Goal: Transaction & Acquisition: Book appointment/travel/reservation

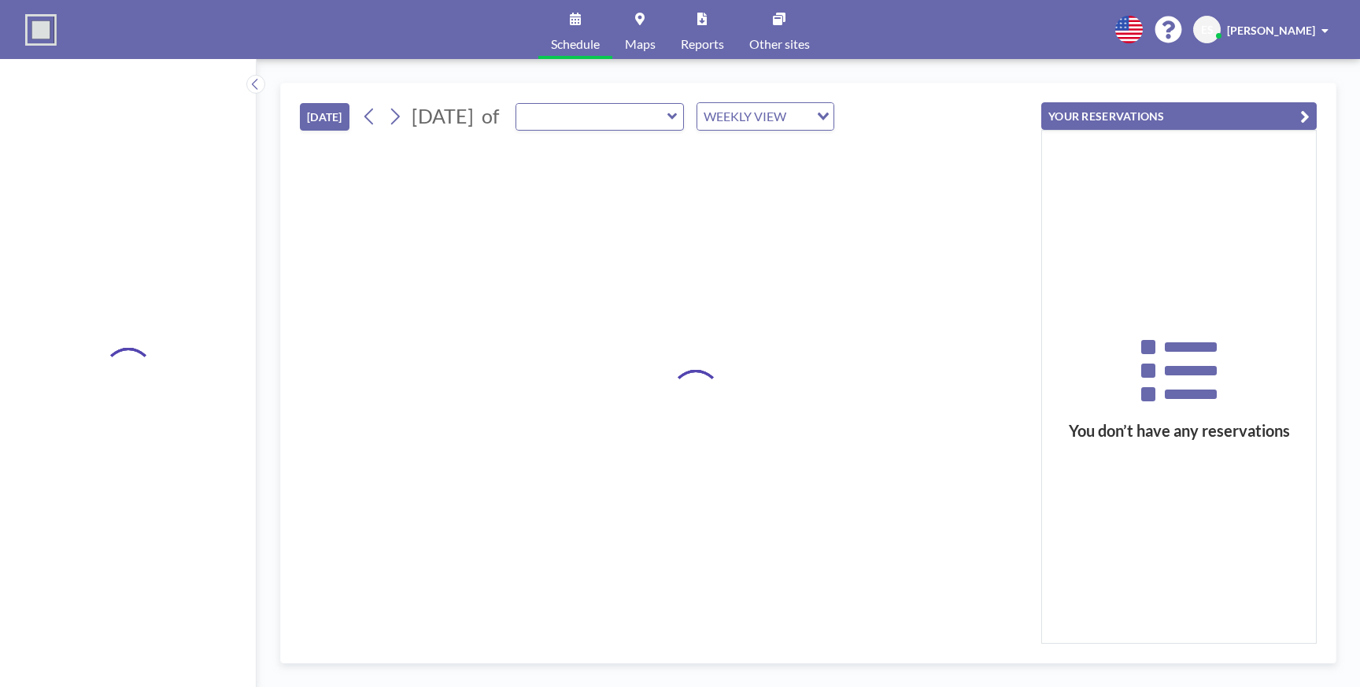
type input "Besprechungsraum"
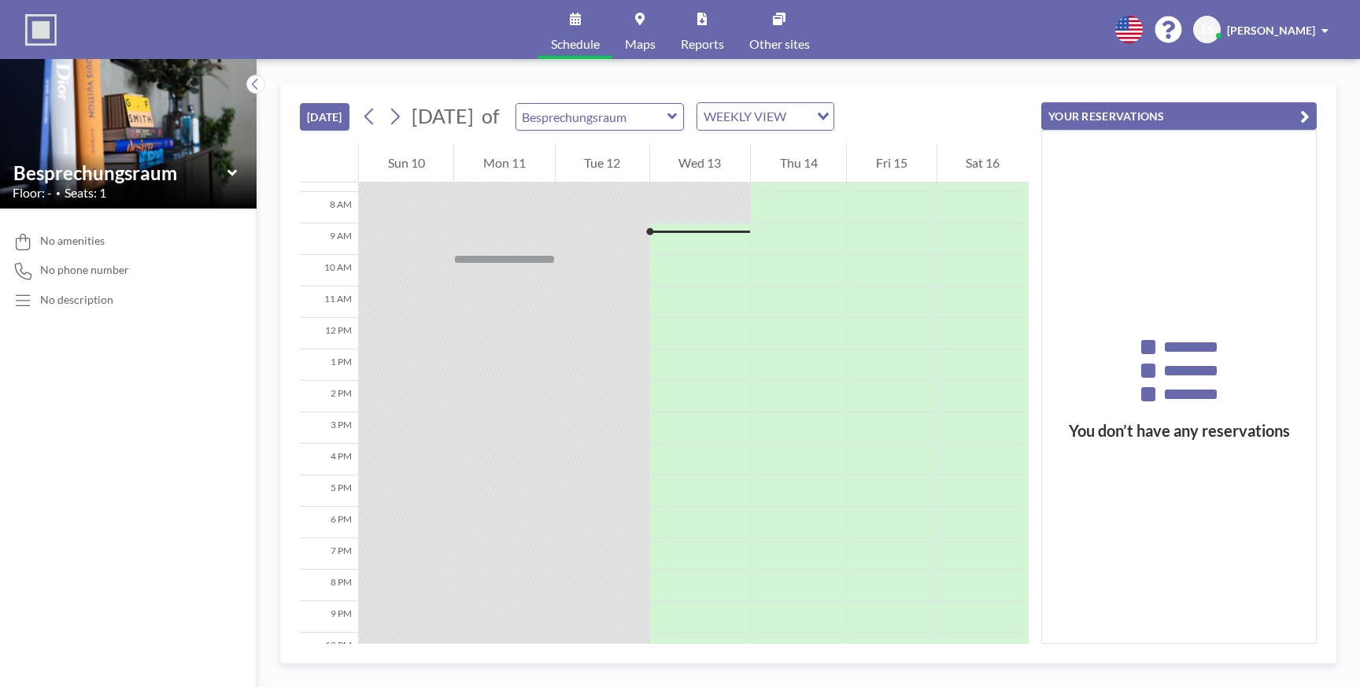
scroll to position [252, 0]
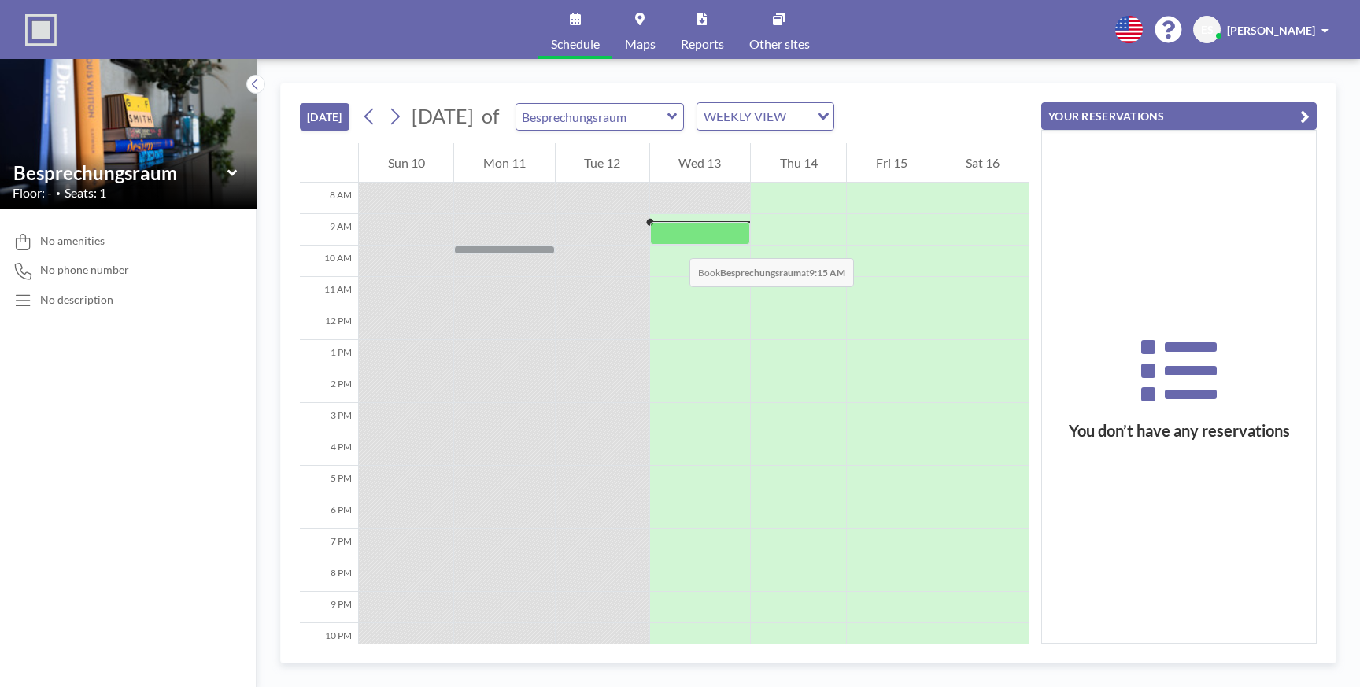
click at [674, 242] on div at bounding box center [700, 233] width 100 height 23
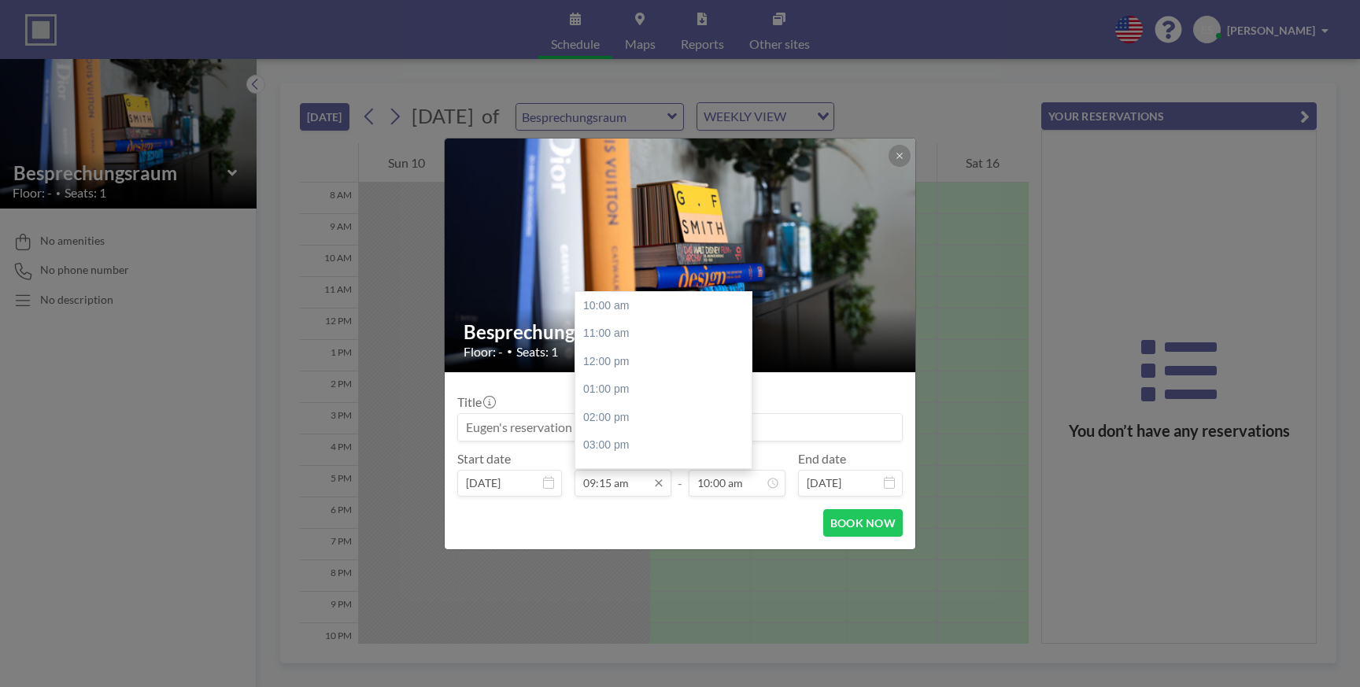
click at [601, 485] on input "09:15 am" at bounding box center [622, 483] width 97 height 27
type input "09:30 am"
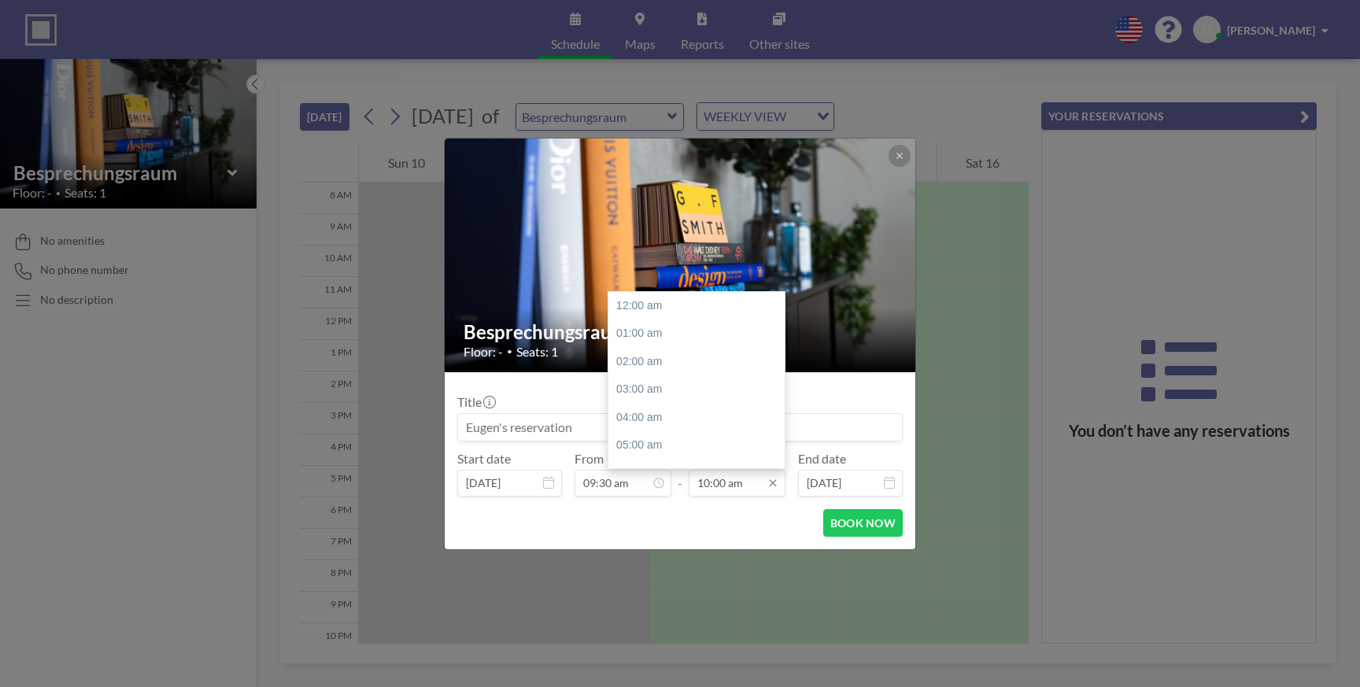
scroll to position [280, 0]
click at [705, 483] on input "10:00 am" at bounding box center [736, 483] width 97 height 27
click at [736, 488] on input "12:00 am" at bounding box center [736, 483] width 97 height 27
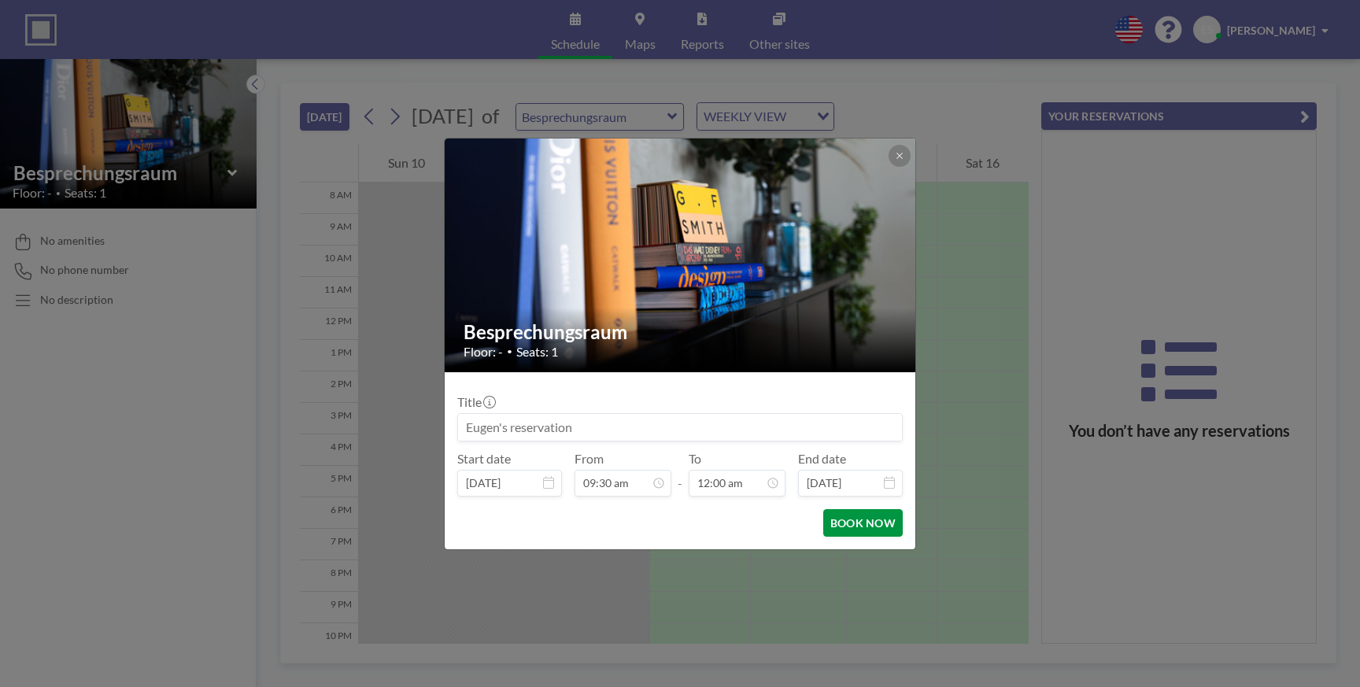
click at [862, 520] on button "BOOK NOW" at bounding box center [862, 523] width 79 height 28
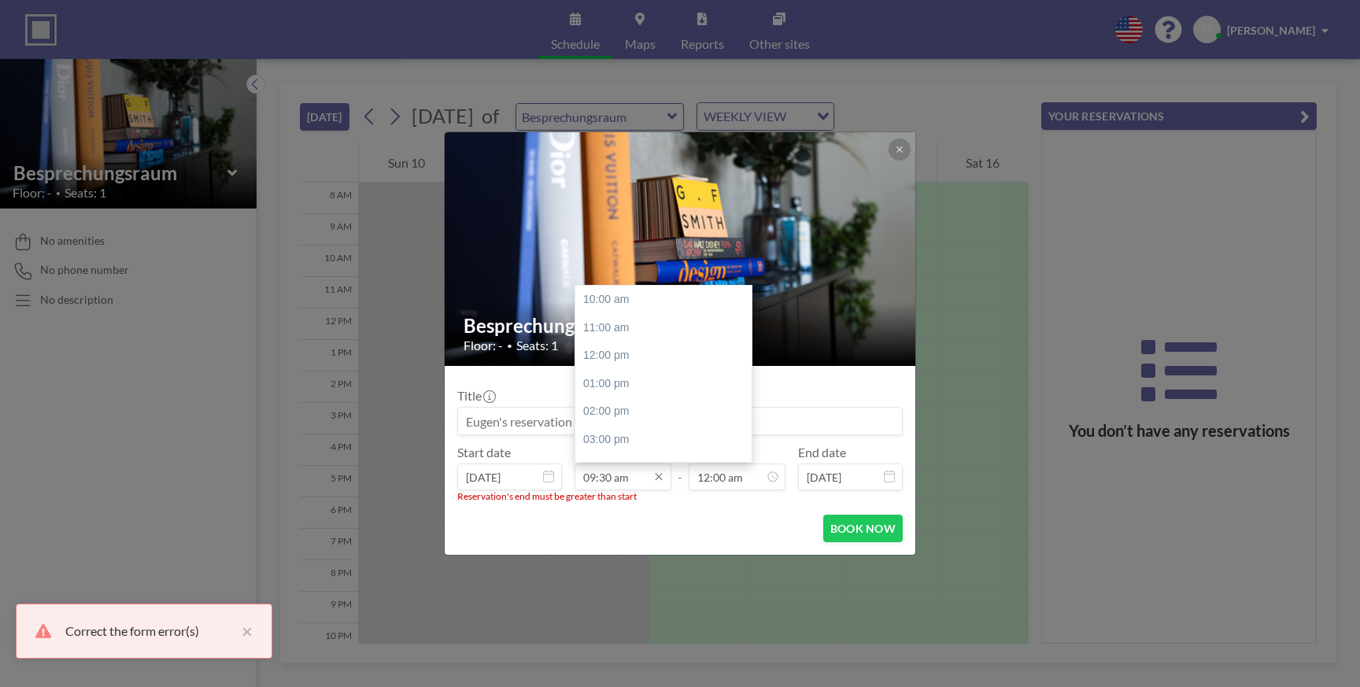
click at [608, 478] on input "09:30 am" at bounding box center [622, 476] width 97 height 27
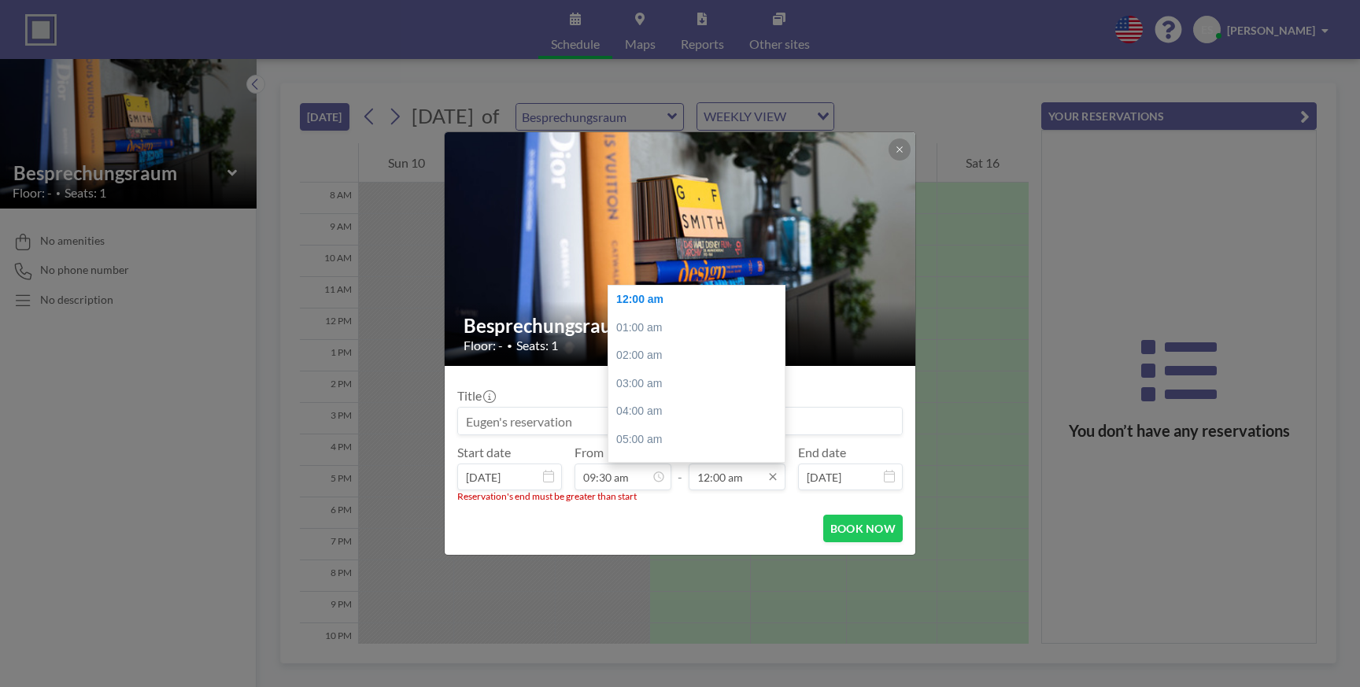
click at [725, 478] on input "12:00 am" at bounding box center [736, 476] width 97 height 27
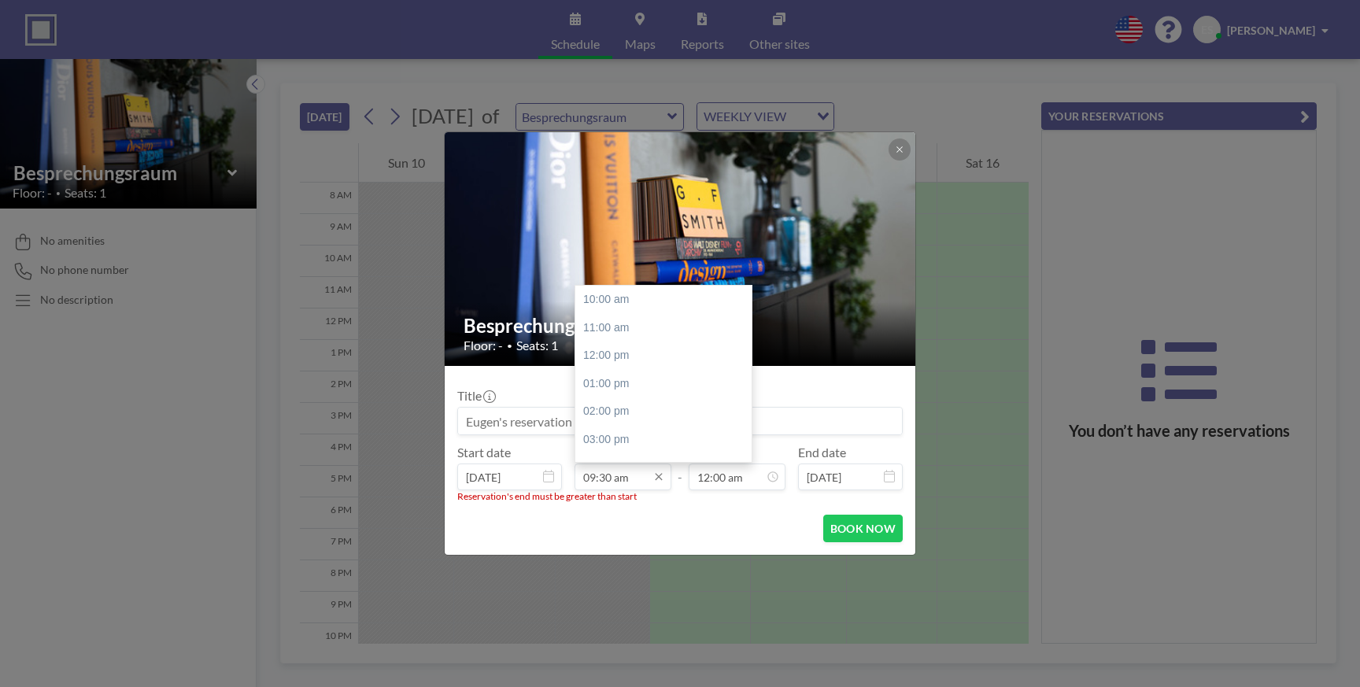
click at [603, 483] on input "09:30 am" at bounding box center [622, 476] width 97 height 27
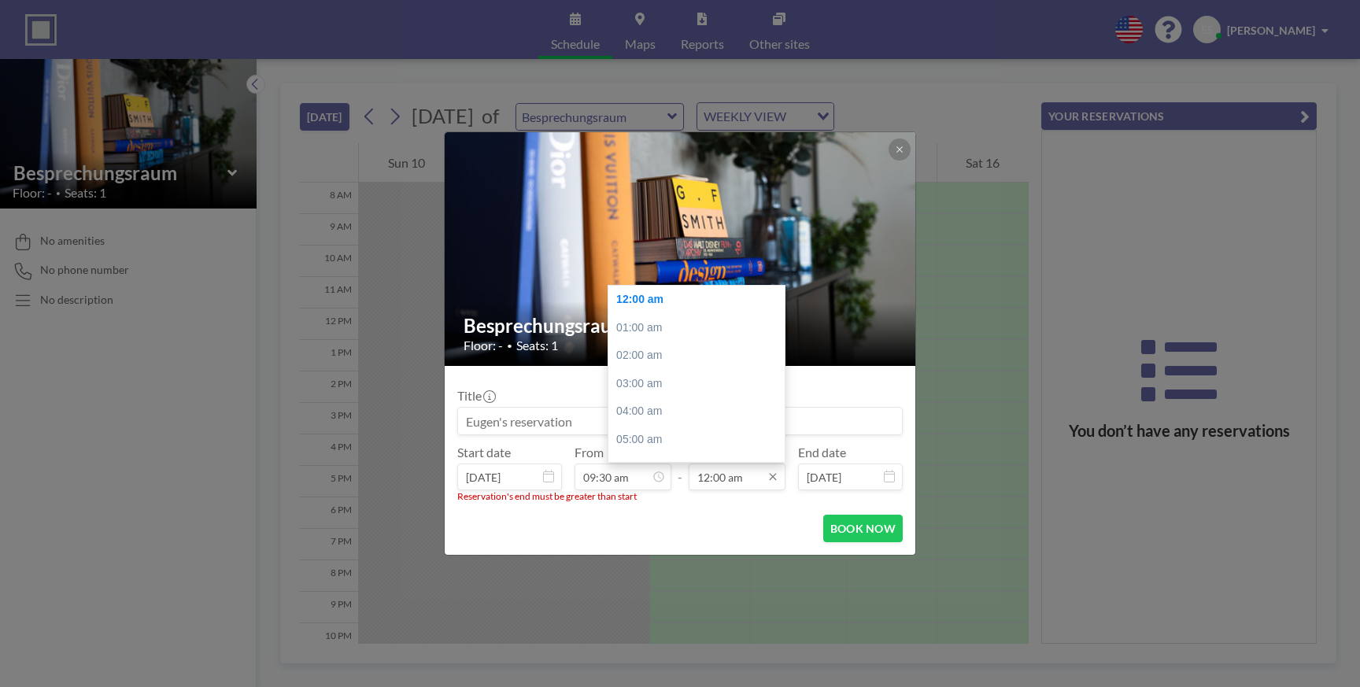
click at [739, 480] on input "12:00 am" at bounding box center [736, 476] width 97 height 27
drag, startPoint x: 740, startPoint y: 478, endPoint x: 727, endPoint y: 484, distance: 14.8
click at [727, 484] on input "12:00 am" at bounding box center [736, 476] width 97 height 27
drag, startPoint x: 746, startPoint y: 480, endPoint x: 728, endPoint y: 481, distance: 18.1
click at [728, 481] on input "12:00 amp" at bounding box center [736, 476] width 97 height 27
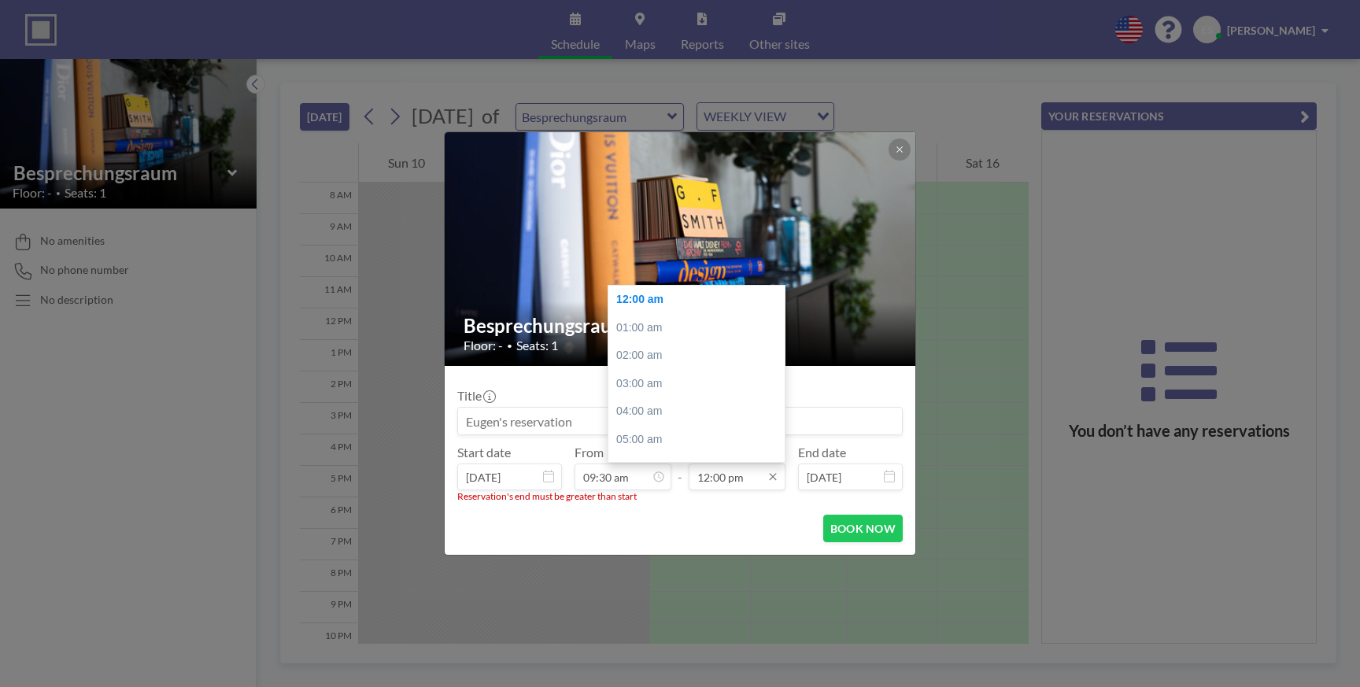
type input "12:00 pm"
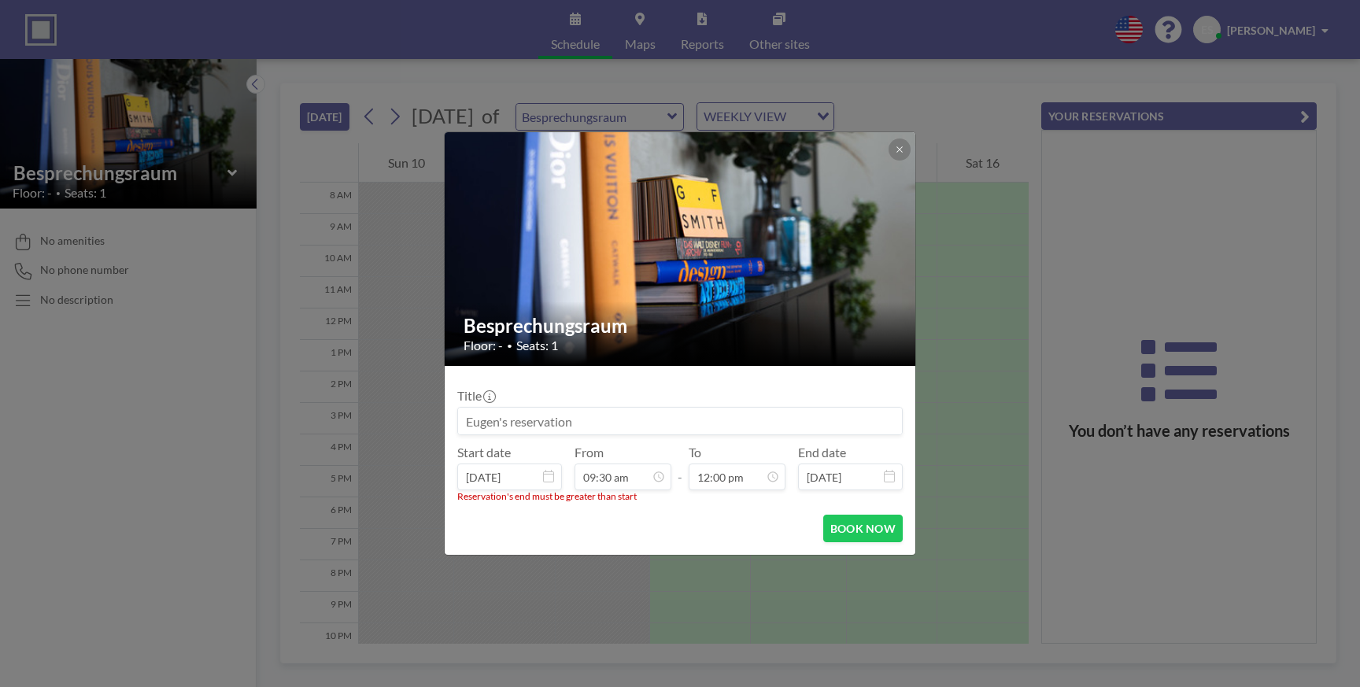
drag, startPoint x: 733, startPoint y: 518, endPoint x: 760, endPoint y: 503, distance: 31.3
click at [733, 518] on div "BOOK NOW" at bounding box center [679, 529] width 445 height 28
click at [866, 536] on button "BOOK NOW" at bounding box center [862, 529] width 79 height 28
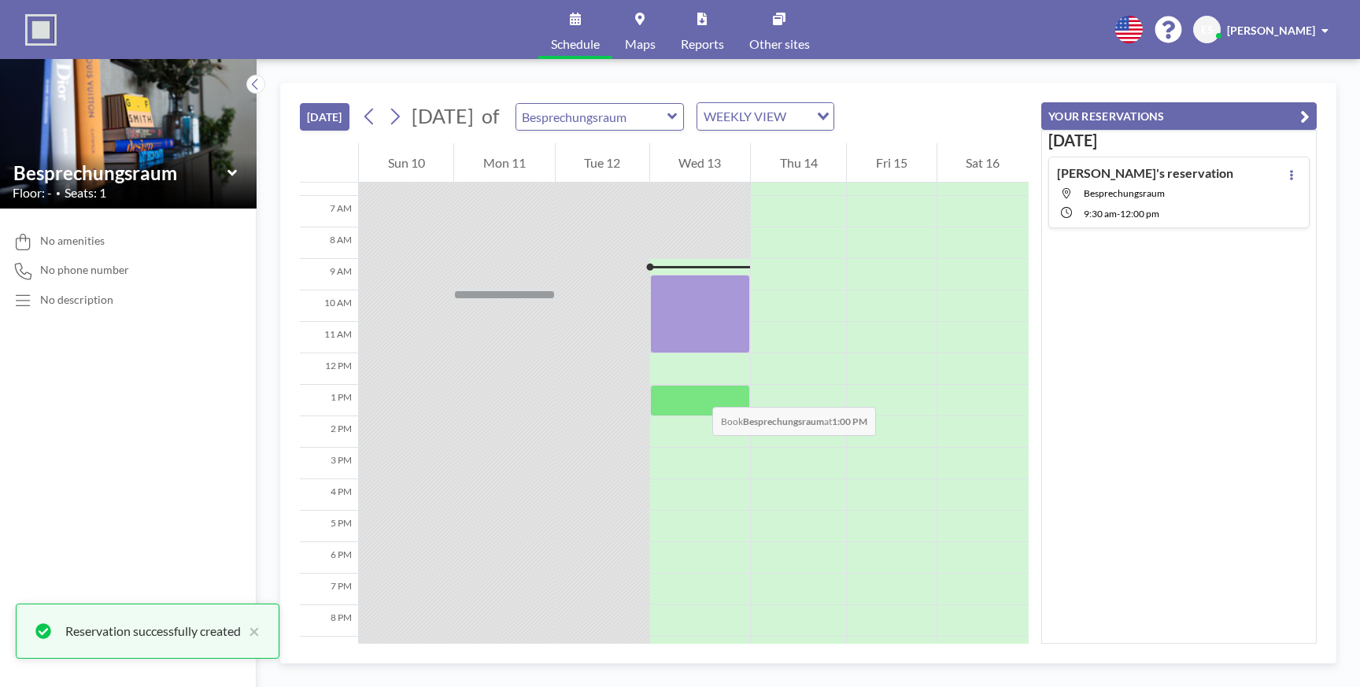
scroll to position [202, 0]
